Goal: Task Accomplishment & Management: Manage account settings

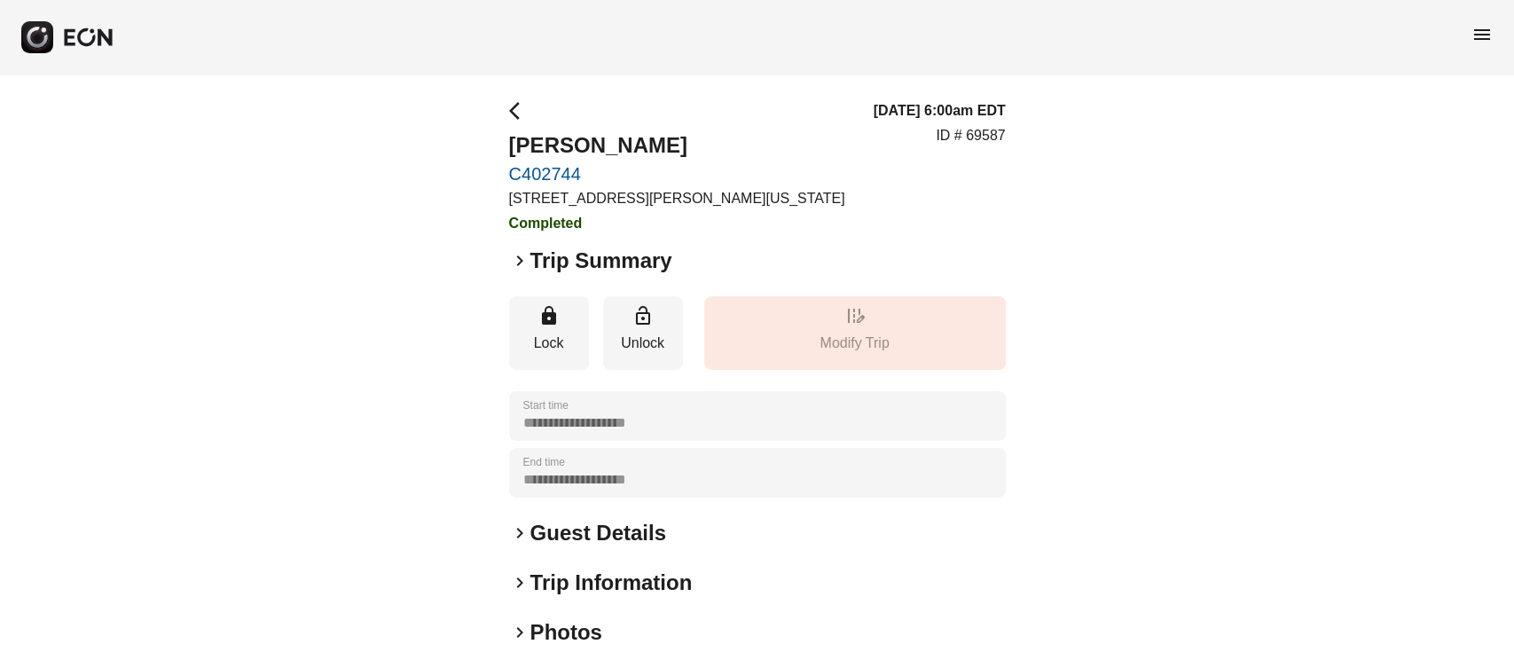
click at [70, 20] on div "menu" at bounding box center [757, 37] width 1514 height 74
click at [79, 60] on div "menu" at bounding box center [757, 37] width 1514 height 74
click at [78, 41] on icon "button" at bounding box center [88, 37] width 52 height 20
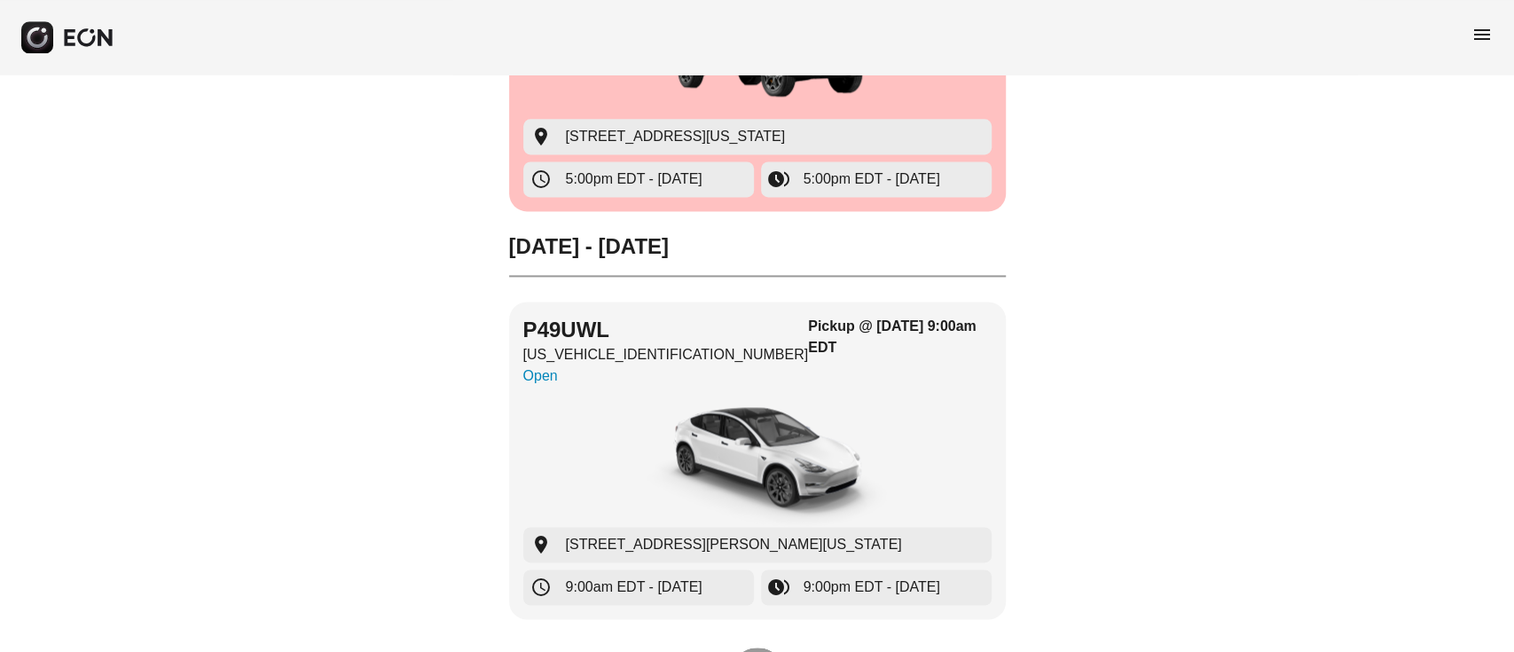
scroll to position [5852, 0]
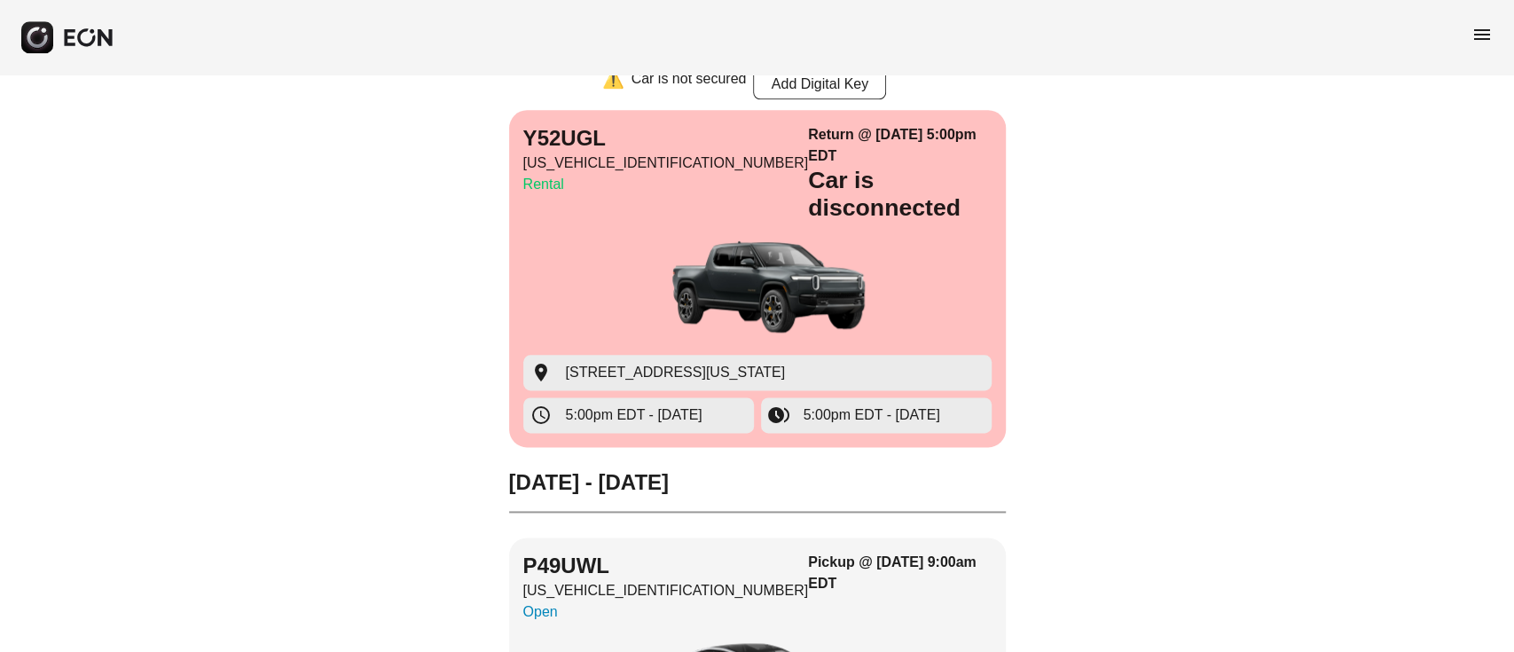
drag, startPoint x: 1483, startPoint y: 34, endPoint x: 1442, endPoint y: 31, distance: 40.9
click at [1481, 35] on span "menu" at bounding box center [1481, 34] width 21 height 21
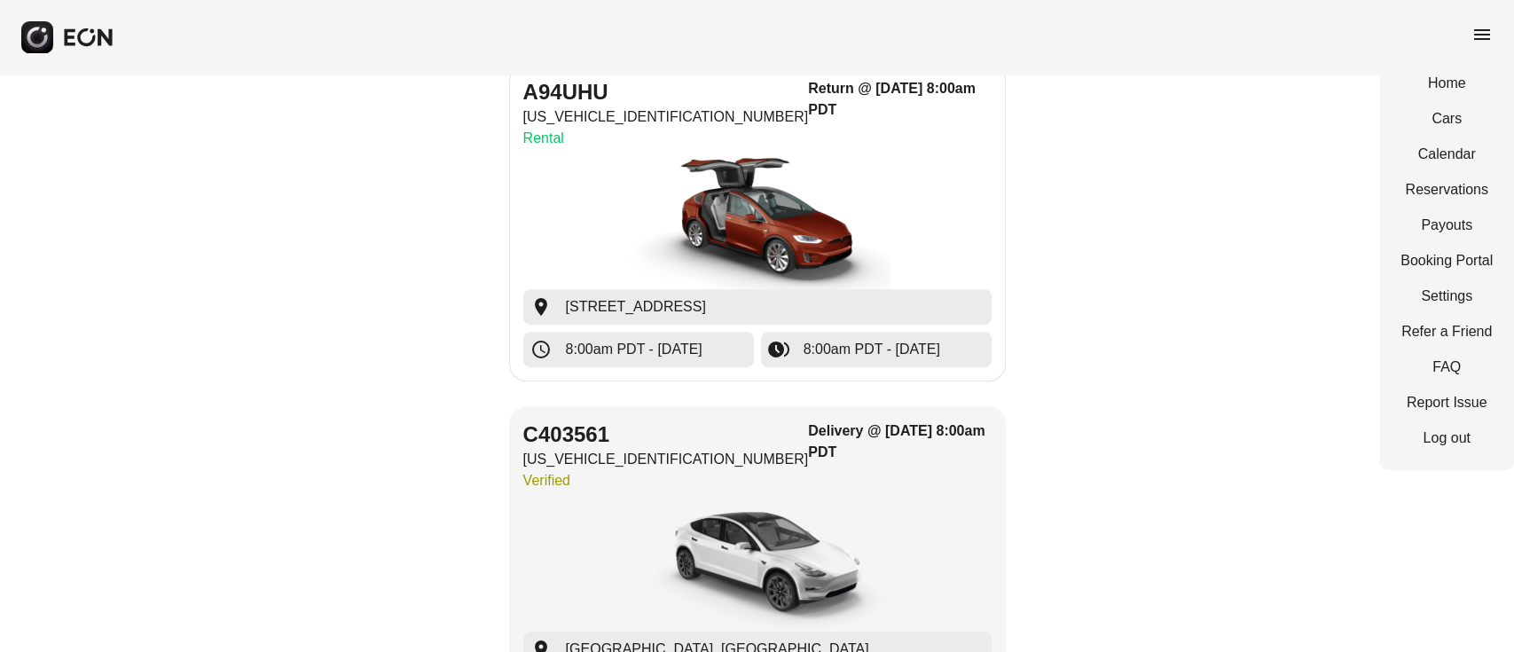
scroll to position [4788, 0]
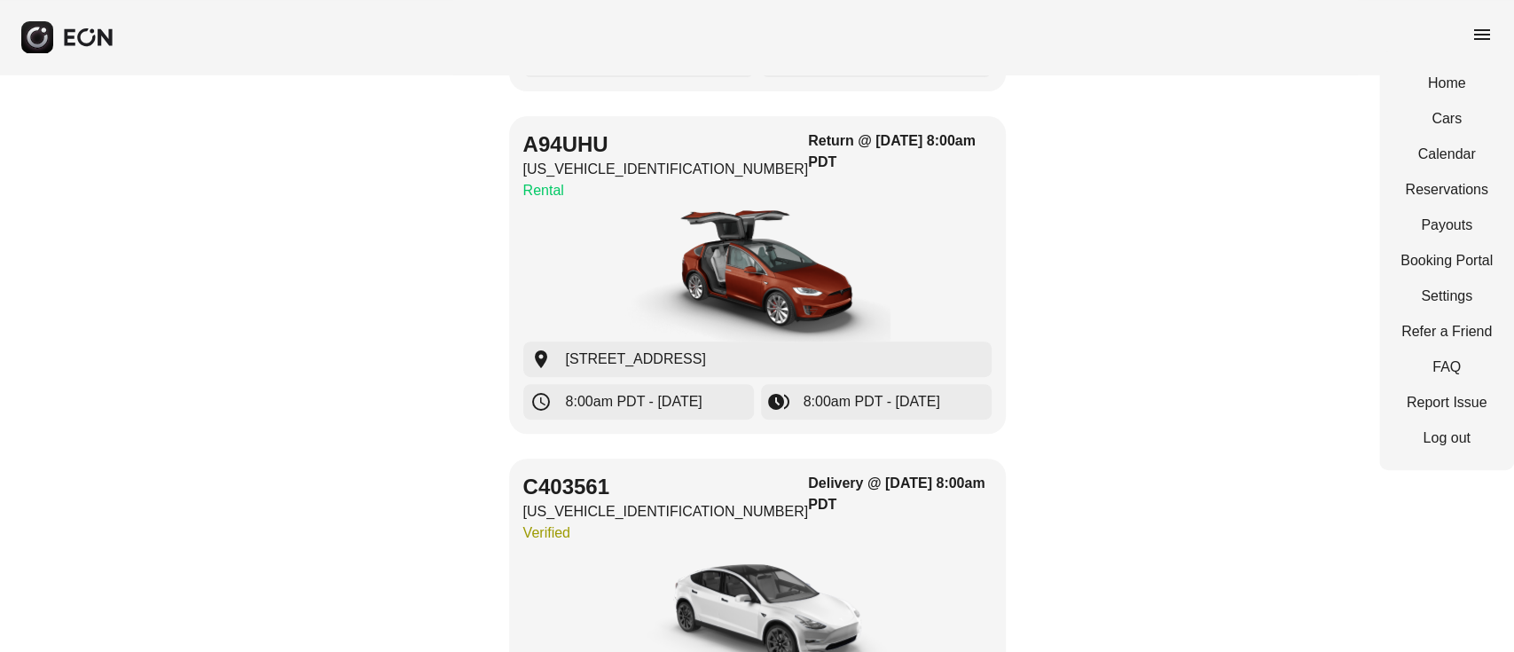
click at [1391, 330] on div "Home Cars Calendar Reservations Payouts Booking Portal Settings Refer a Friend …" at bounding box center [1446, 260] width 135 height 419
click at [1452, 339] on link "Refer a Friend" at bounding box center [1446, 331] width 92 height 21
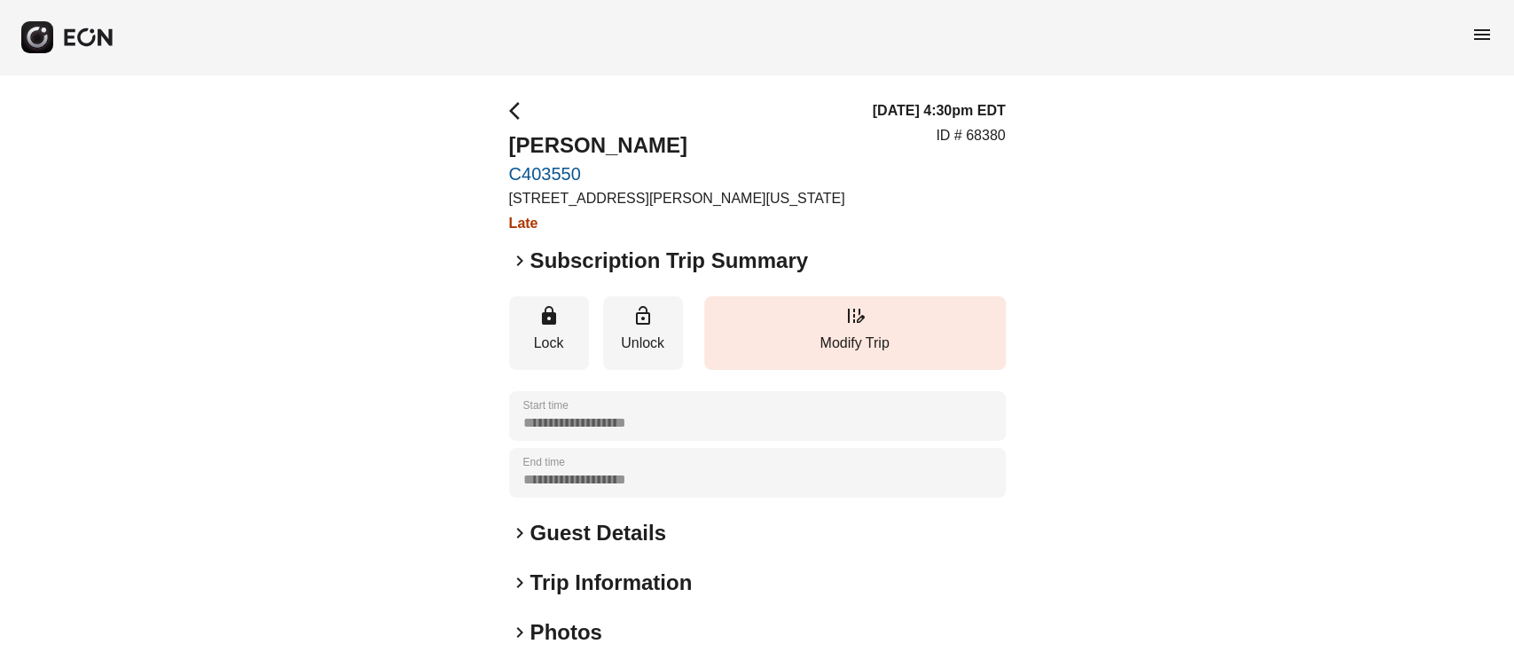
drag, startPoint x: 517, startPoint y: 487, endPoint x: 637, endPoint y: 486, distance: 119.7
click at [637, 486] on div "**********" at bounding box center [757, 473] width 497 height 50
click at [575, 527] on h2 "Guest Details" at bounding box center [598, 533] width 136 height 28
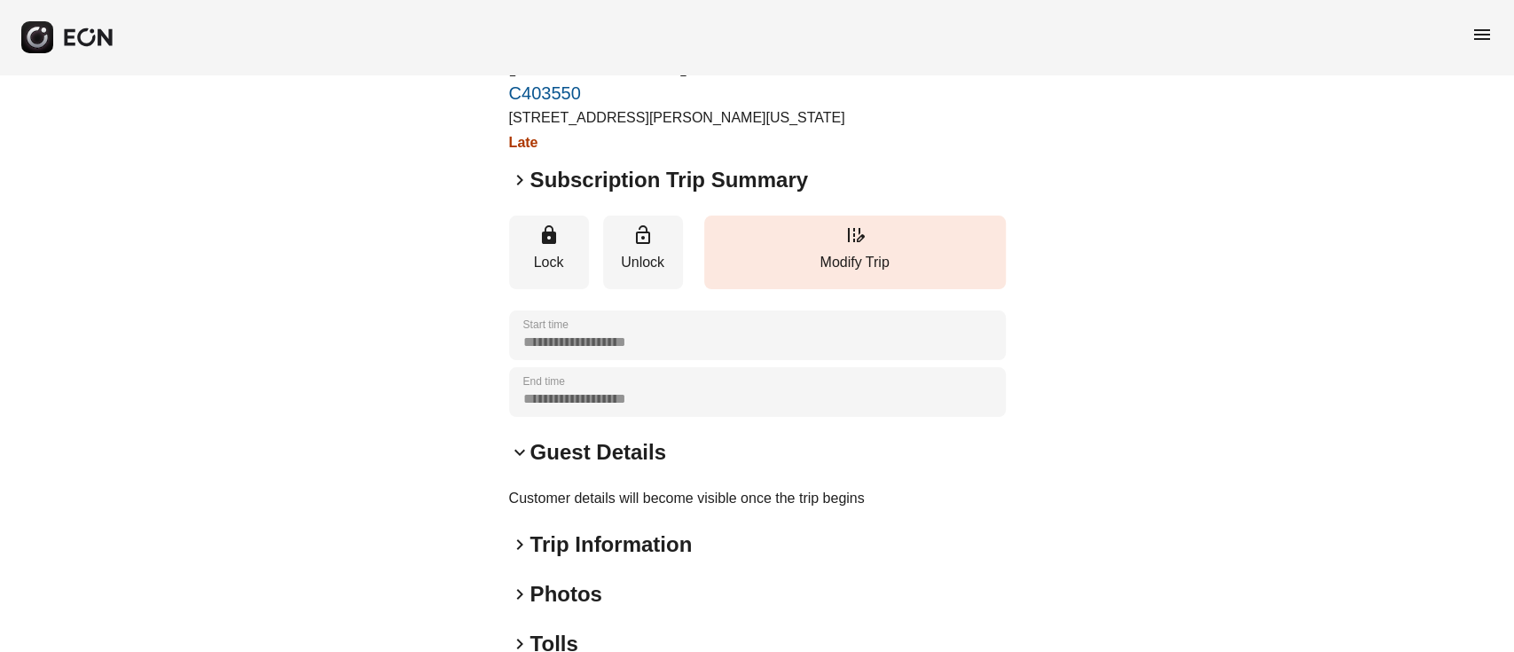
scroll to position [118, 0]
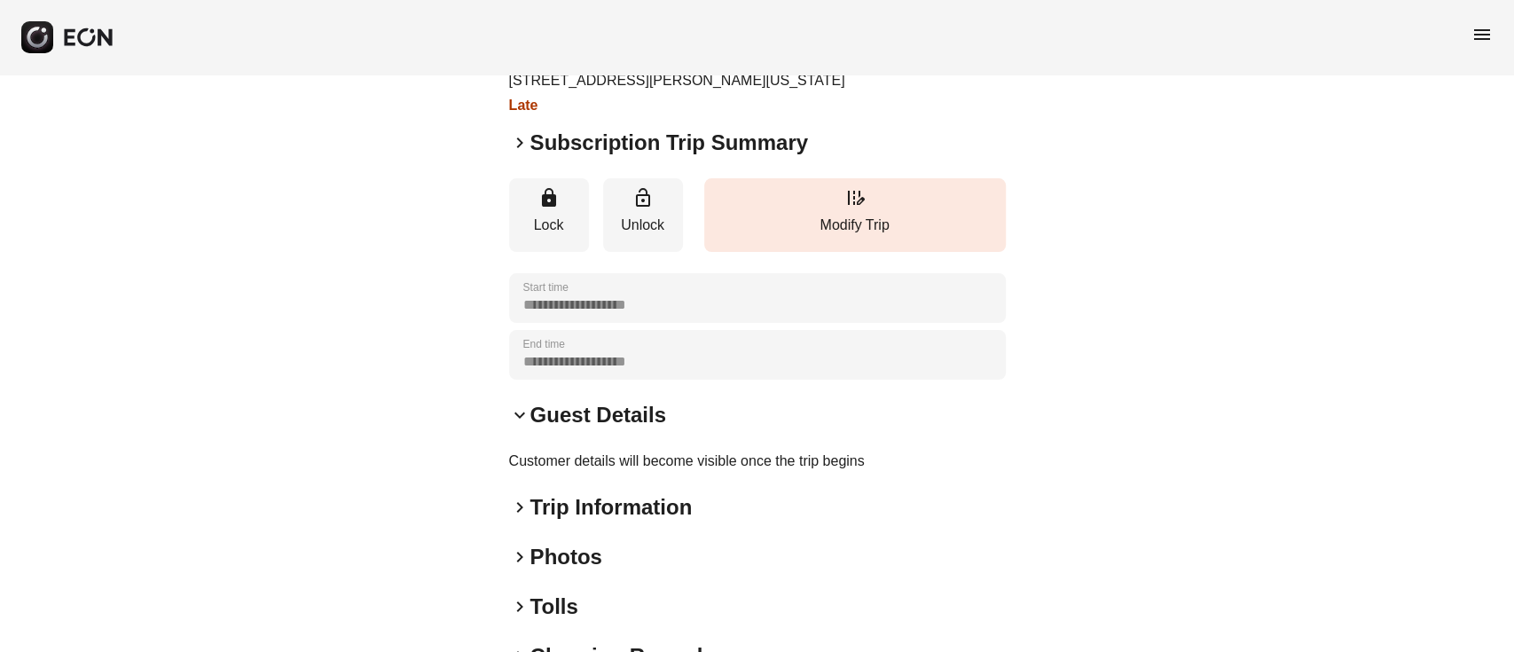
click at [584, 513] on h2 "Trip Information" at bounding box center [611, 507] width 162 height 28
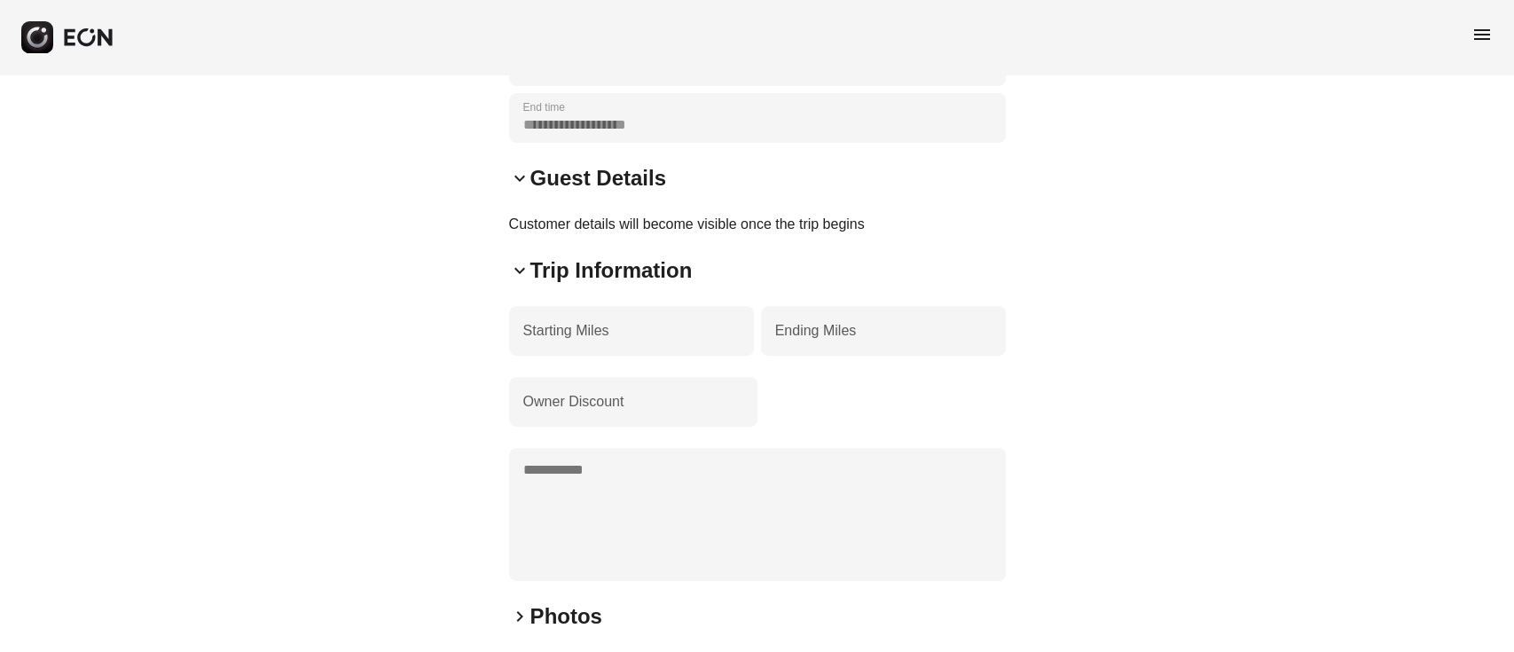
scroll to position [572, 0]
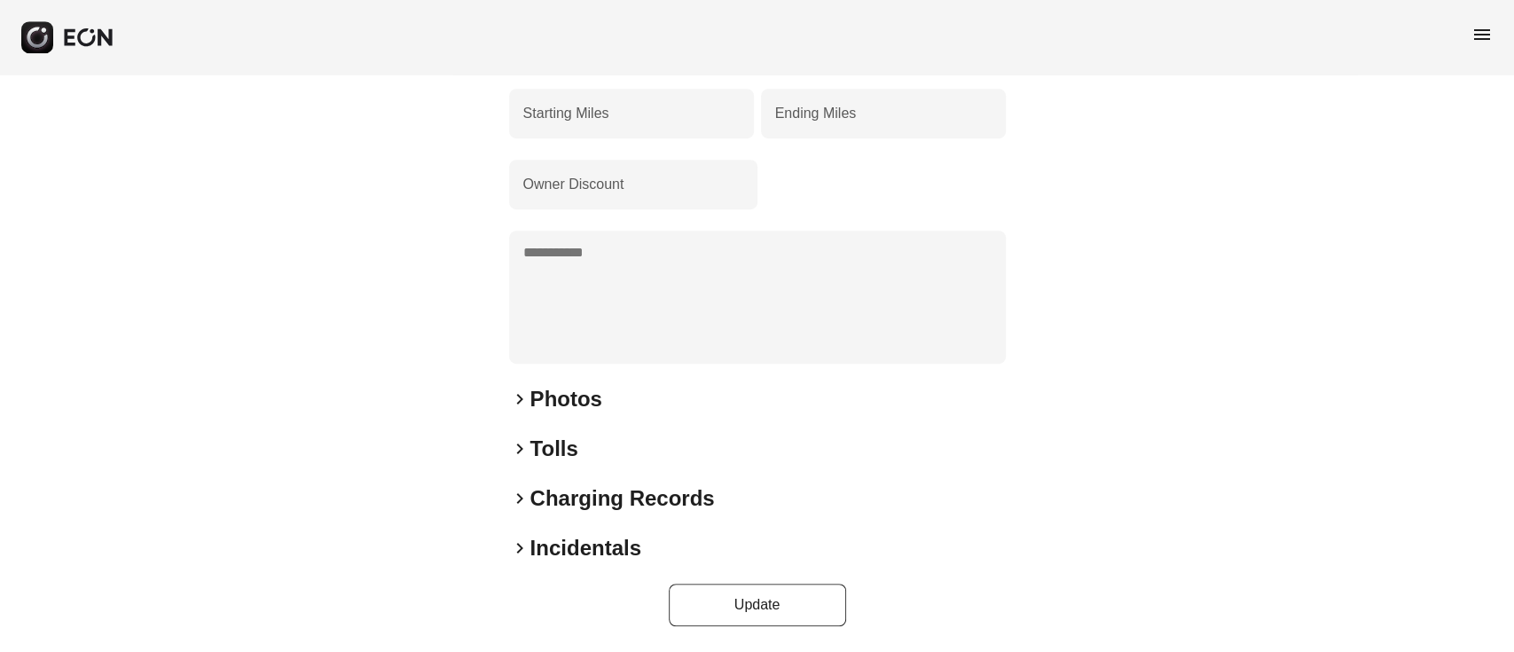
click at [558, 379] on div "**********" at bounding box center [757, 77] width 497 height 1098
click at [558, 408] on h2 "Photos" at bounding box center [566, 399] width 72 height 28
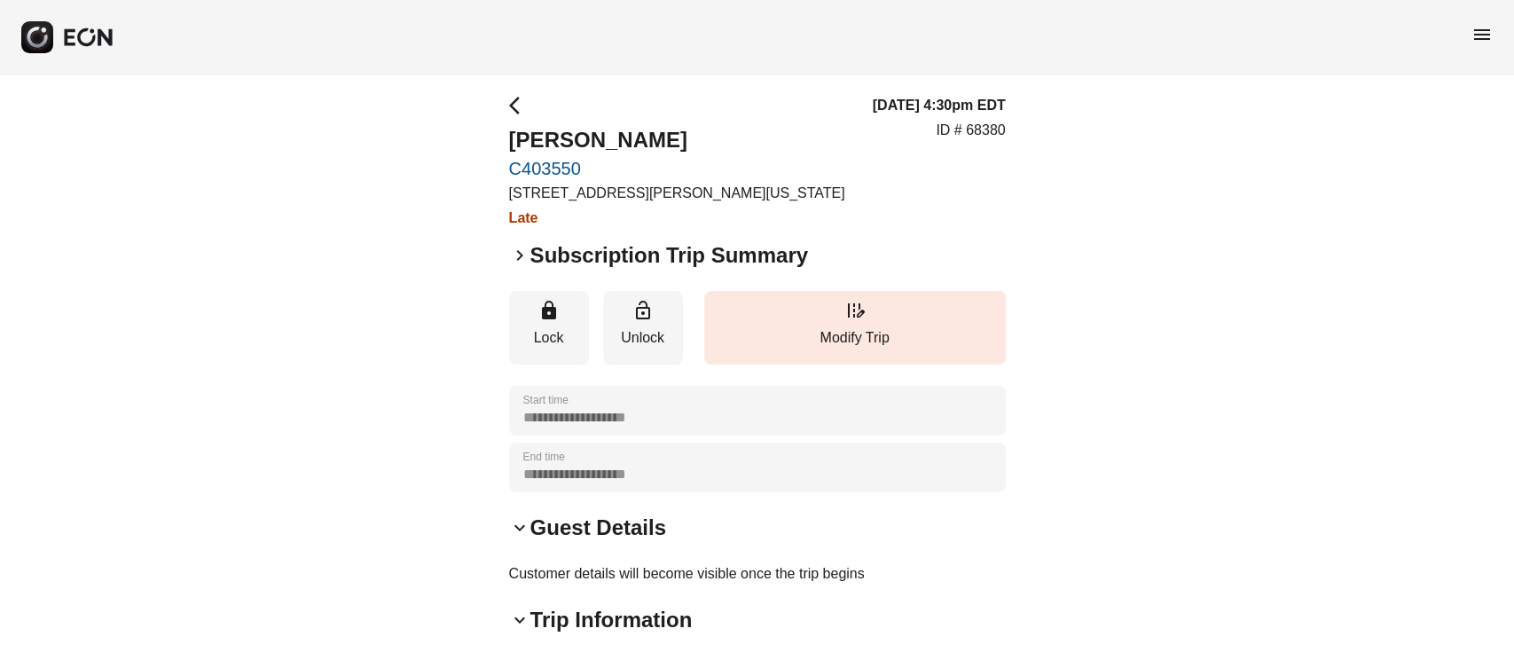
scroll to position [0, 0]
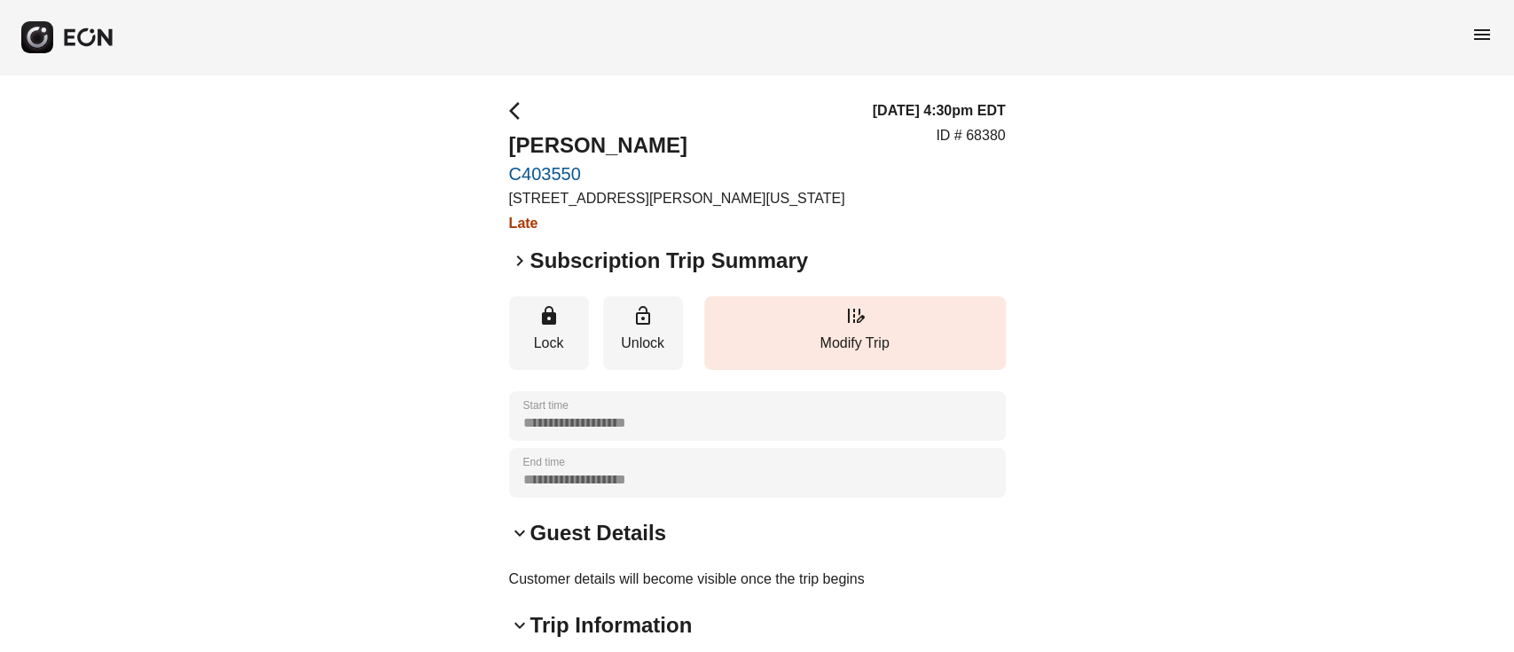
drag, startPoint x: 495, startPoint y: 189, endPoint x: 577, endPoint y: 174, distance: 83.8
drag, startPoint x: 500, startPoint y: 181, endPoint x: 609, endPoint y: 178, distance: 109.1
copy link "C403550"
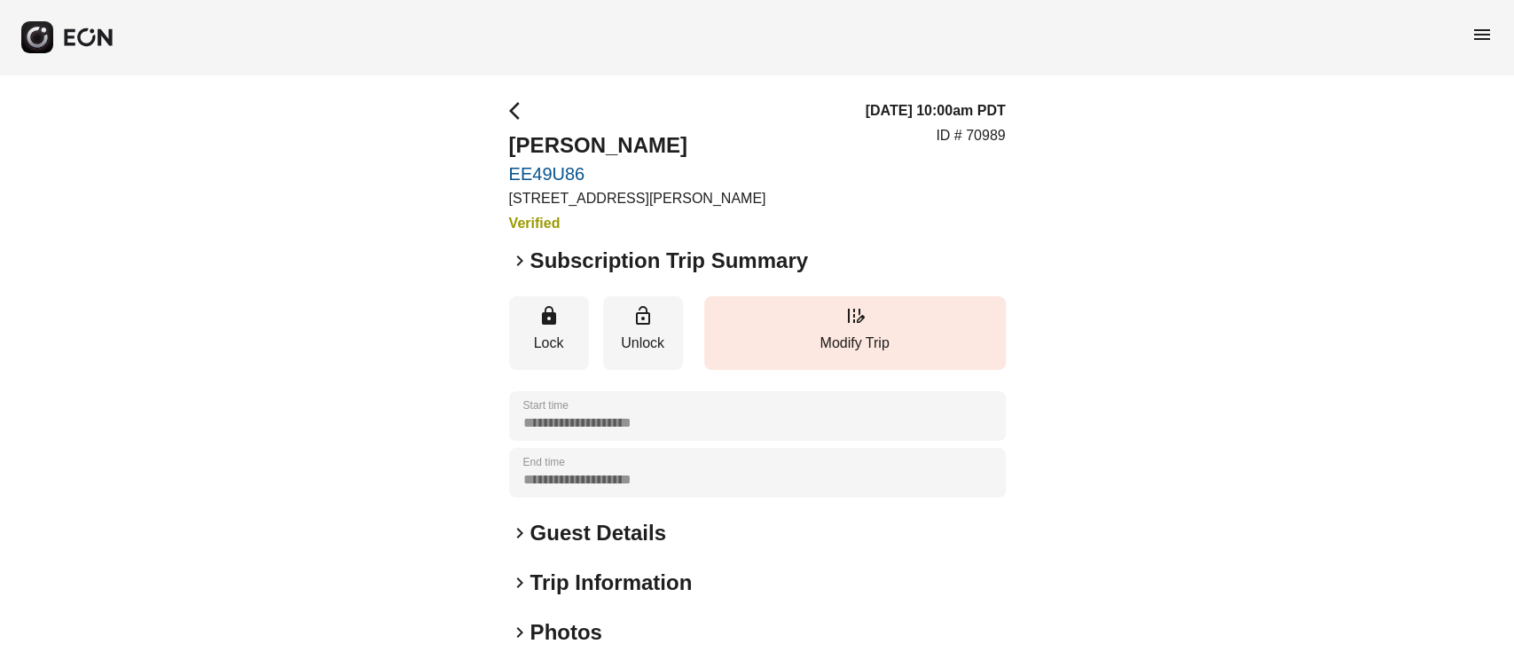
click at [622, 541] on h2 "Guest Details" at bounding box center [598, 533] width 136 height 28
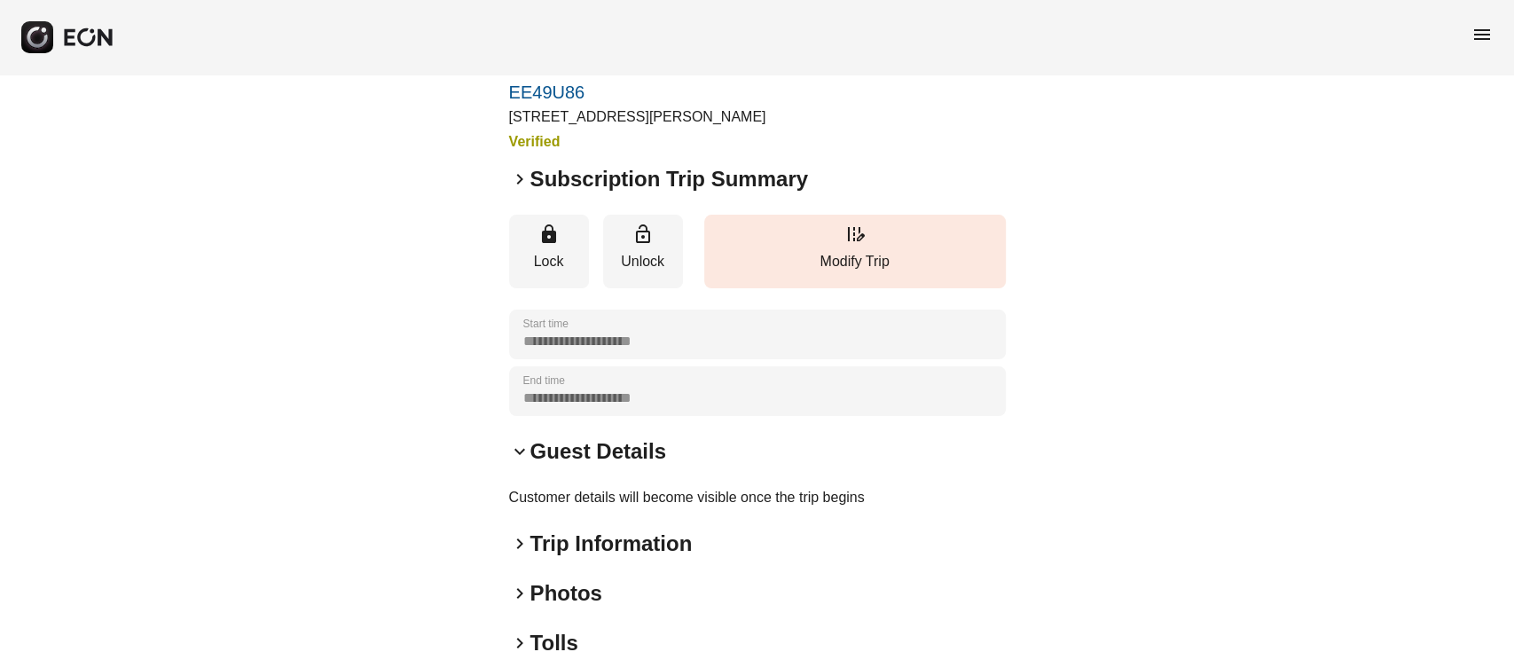
scroll to position [118, 0]
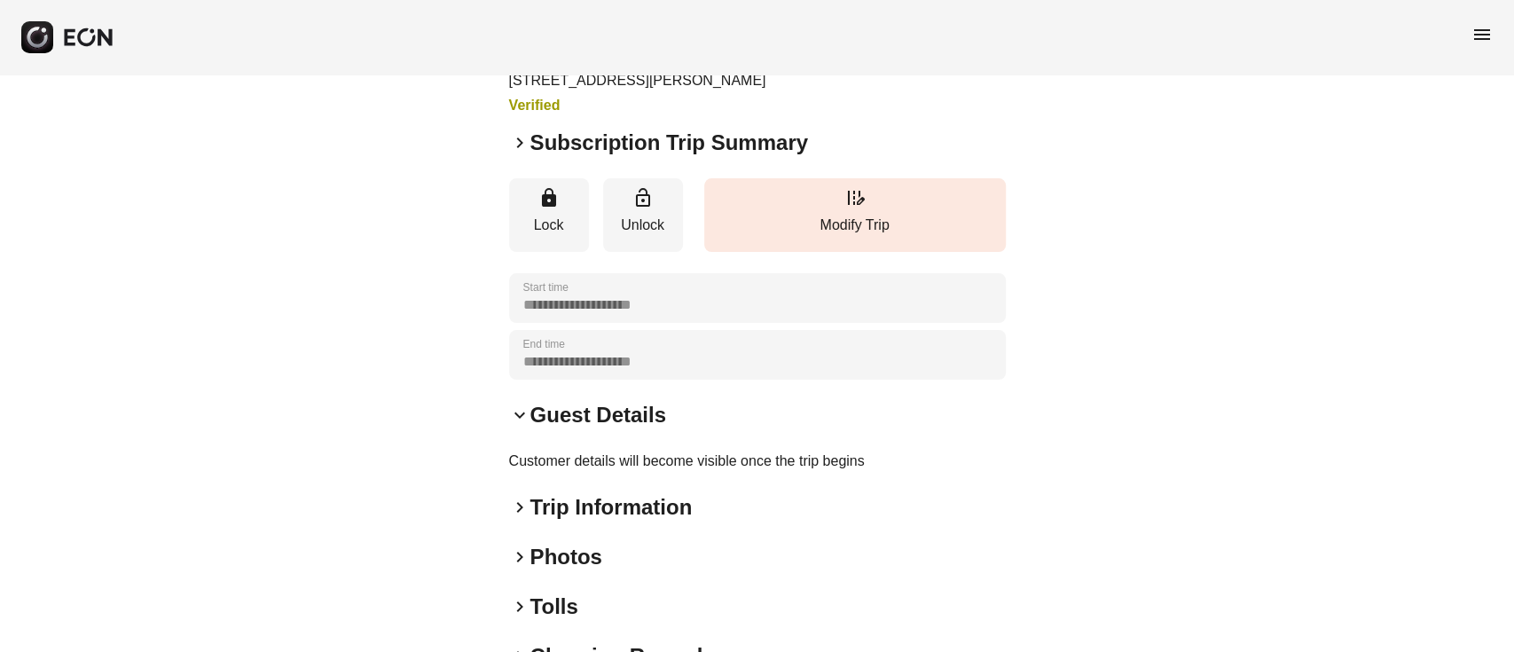
click at [599, 511] on h2 "Trip Information" at bounding box center [611, 507] width 162 height 28
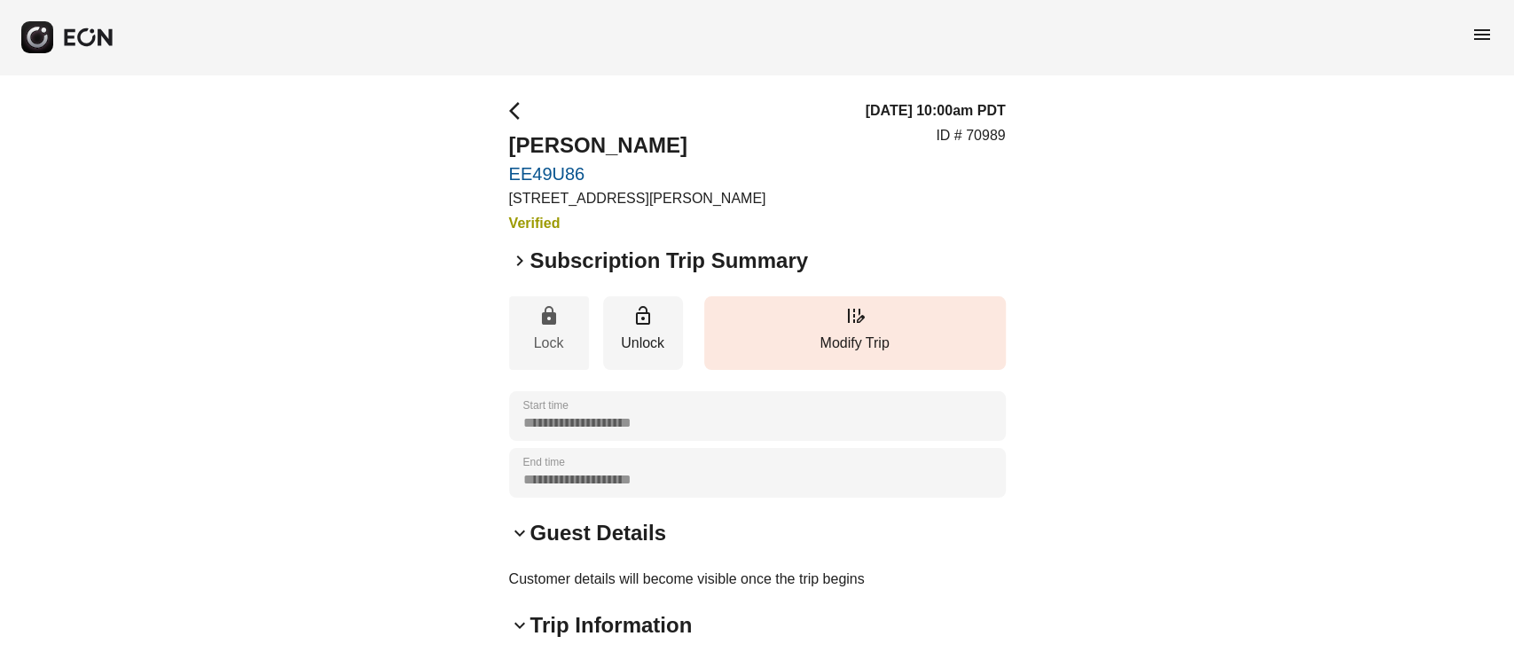
scroll to position [0, 0]
drag, startPoint x: 497, startPoint y: 215, endPoint x: 610, endPoint y: 211, distance: 113.6
click at [610, 211] on div "**********" at bounding box center [757, 648] width 1514 height 1149
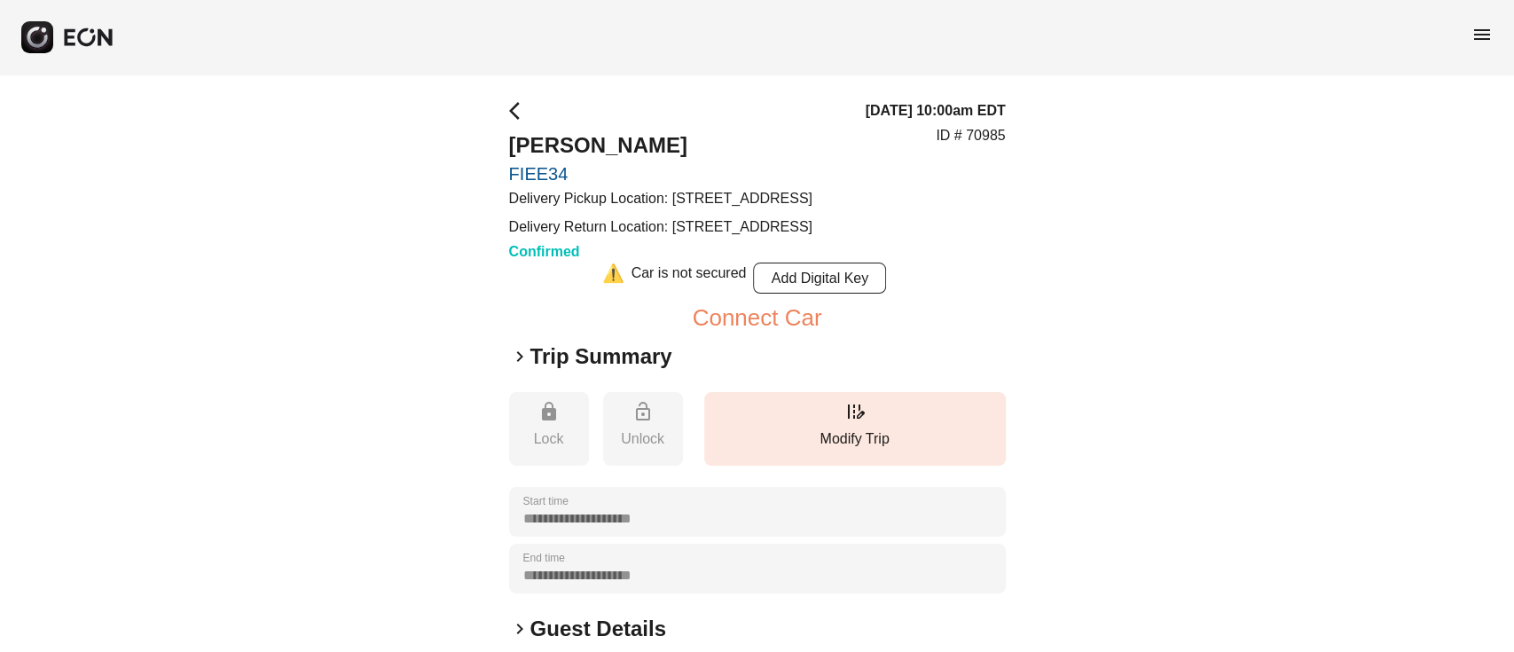
click at [1471, 35] on span "menu" at bounding box center [1481, 34] width 21 height 21
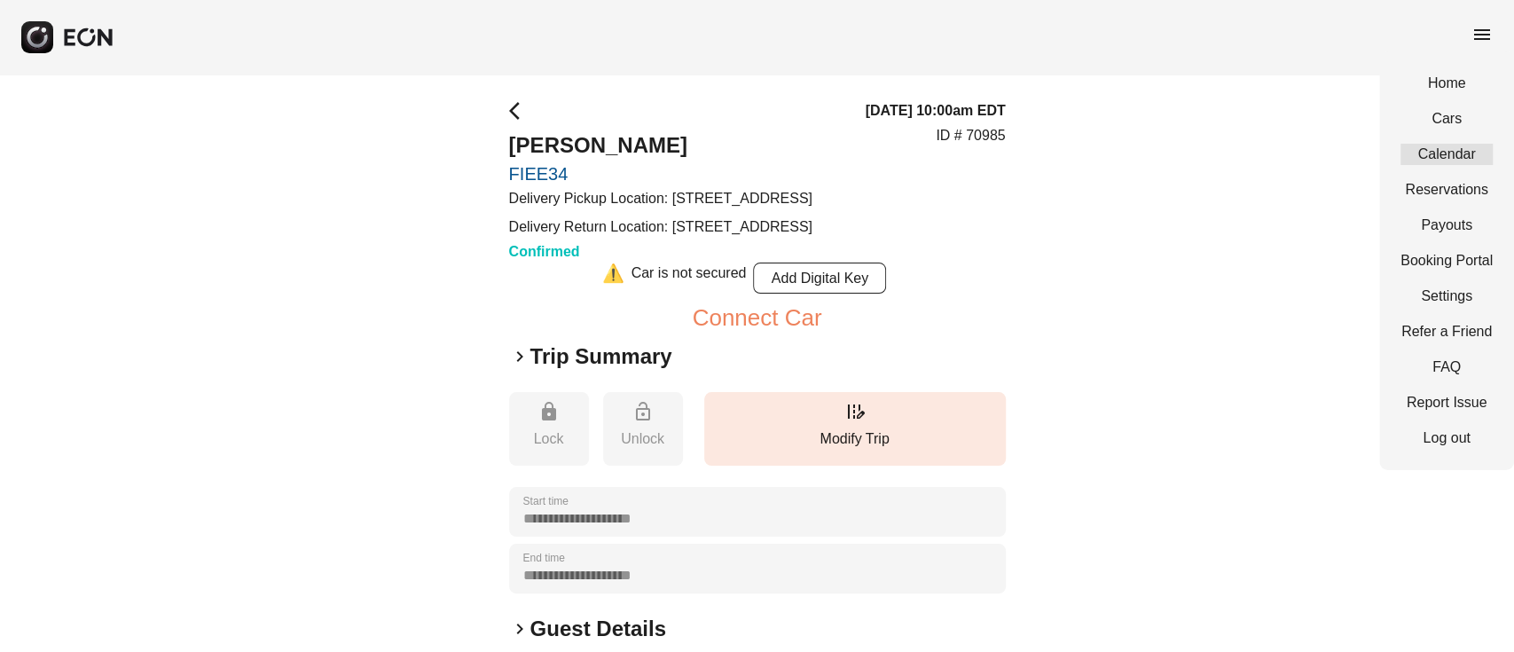
click at [1453, 151] on link "Calendar" at bounding box center [1446, 154] width 92 height 21
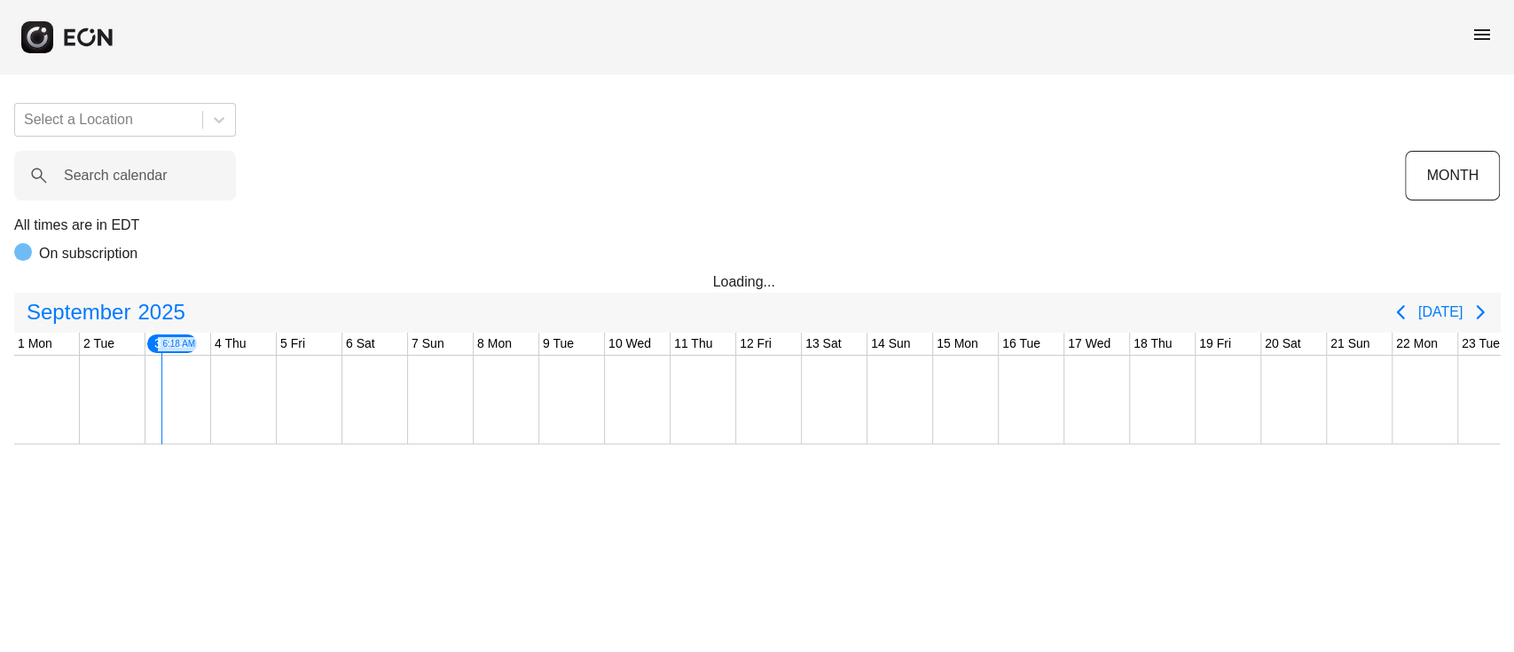
scroll to position [0, 132]
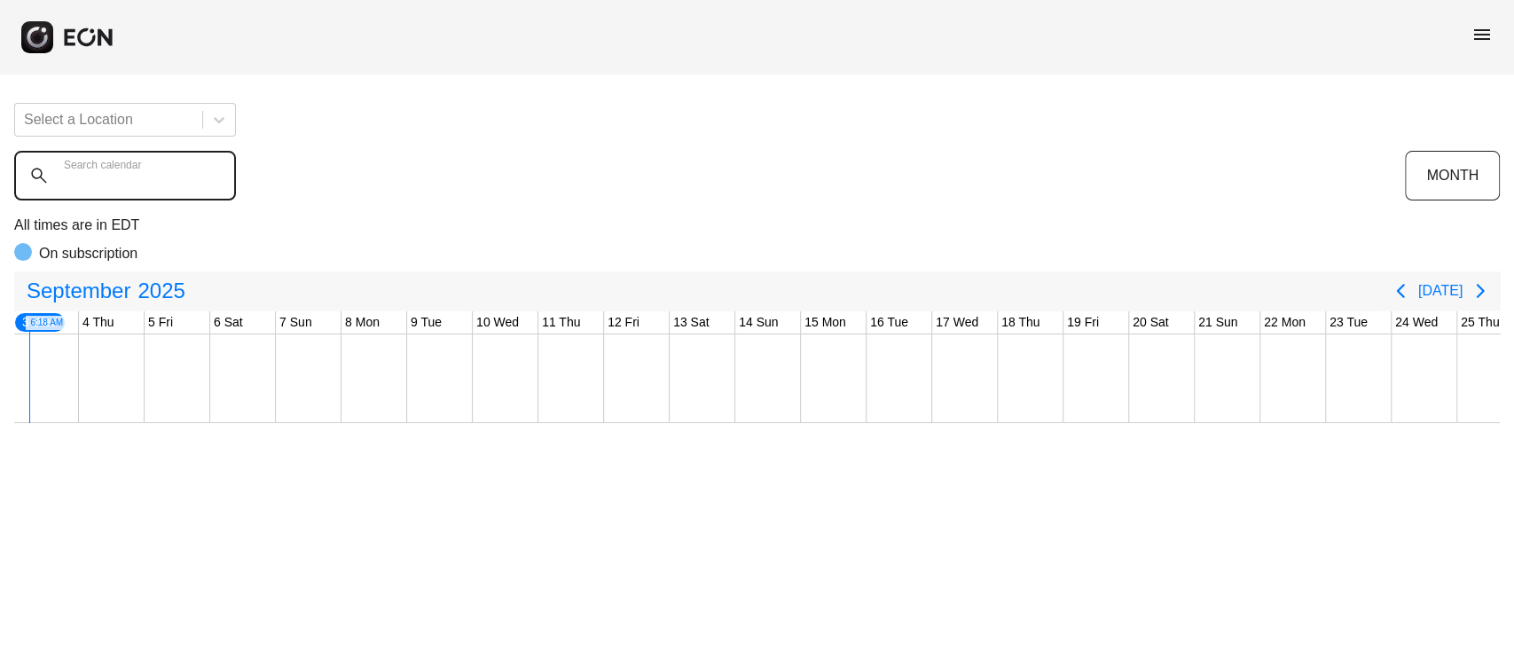
click at [172, 167] on calendar "Search calendar" at bounding box center [125, 176] width 222 height 50
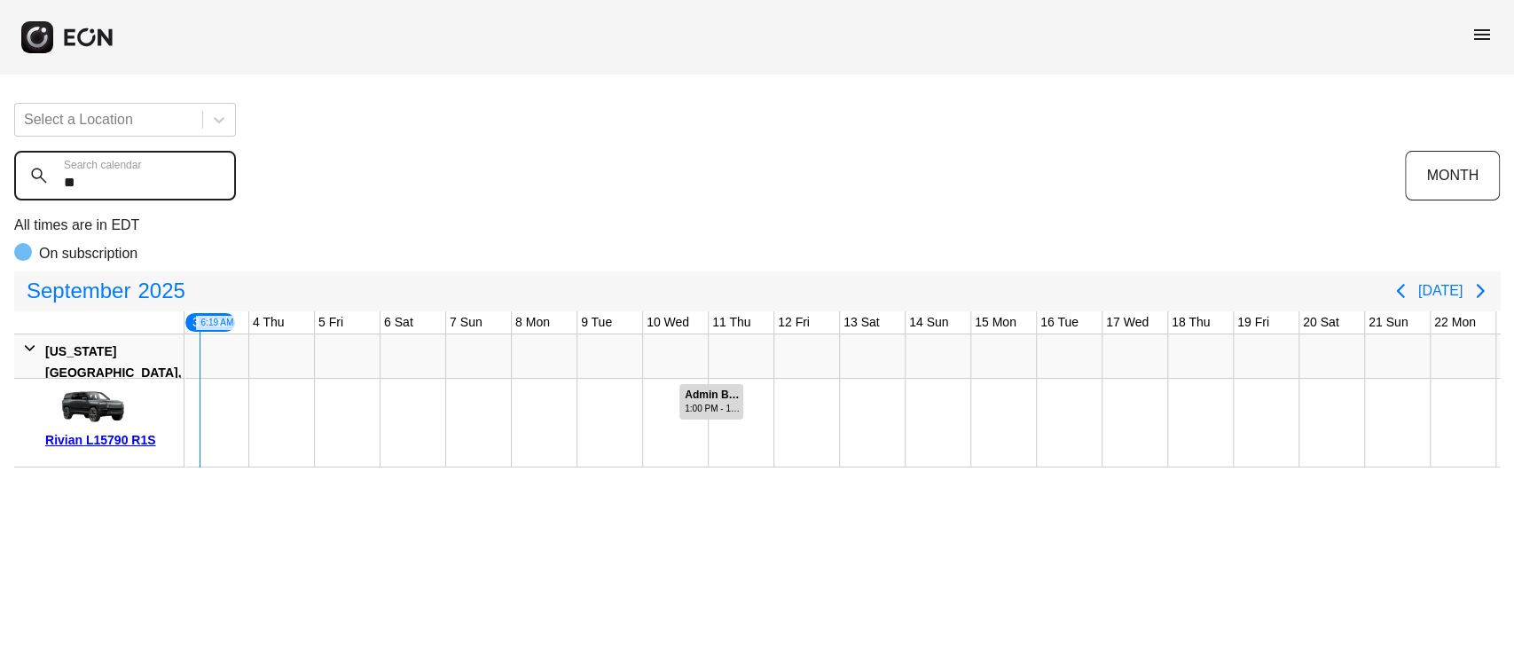
type calendar "**"
